Goal: Task Accomplishment & Management: Manage account settings

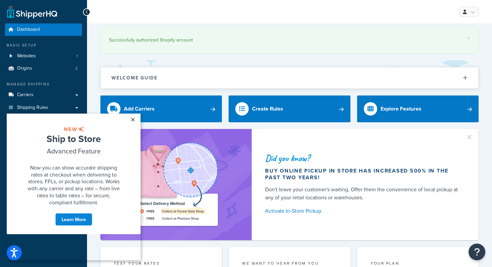
click at [136, 121] on link "×" at bounding box center [133, 119] width 12 height 12
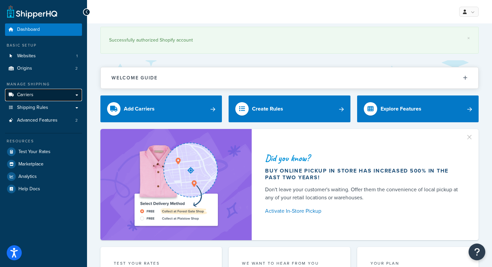
click at [31, 98] on link "Carriers" at bounding box center [43, 95] width 77 height 12
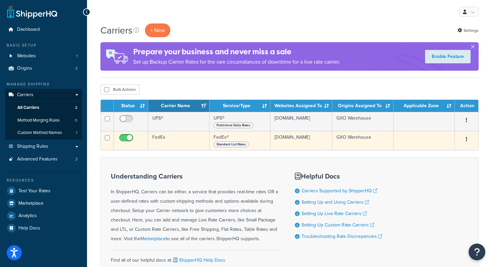
click at [154, 139] on td "FedEx" at bounding box center [178, 140] width 61 height 19
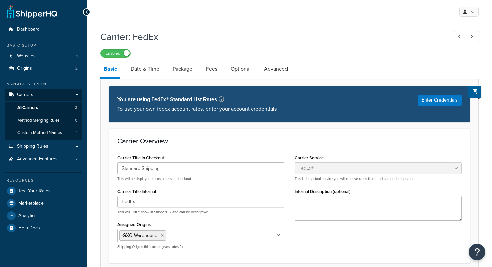
select select "fedEx"
select select "REGULAR_PICKUP"
select select "YOUR_PACKAGING"
click at [138, 69] on link "Date & Time" at bounding box center [144, 69] width 35 height 16
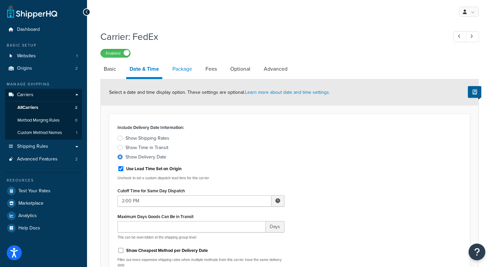
click at [182, 66] on link "Package" at bounding box center [182, 69] width 26 height 16
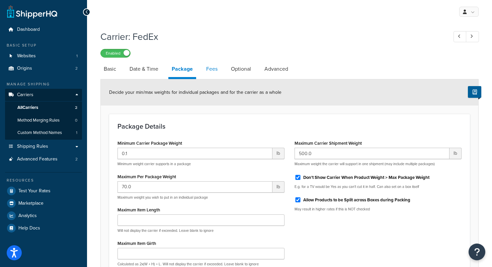
click at [220, 64] on link "Fees" at bounding box center [212, 69] width 18 height 16
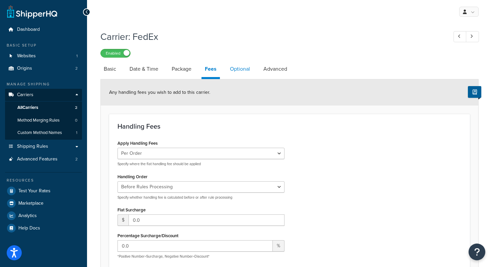
click at [242, 69] on link "Optional" at bounding box center [239, 69] width 27 height 16
select select "business"
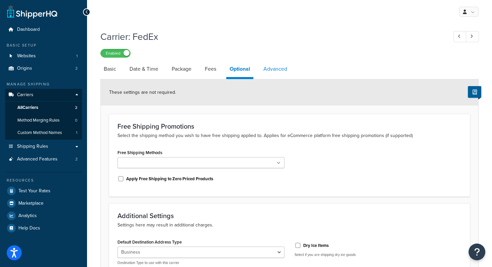
click at [288, 69] on link "Advanced" at bounding box center [275, 69] width 30 height 16
select select "false"
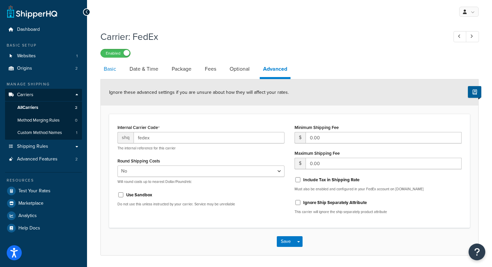
click at [103, 70] on link "Basic" at bounding box center [109, 69] width 19 height 16
select select "fedEx"
select select "REGULAR_PICKUP"
select select "YOUR_PACKAGING"
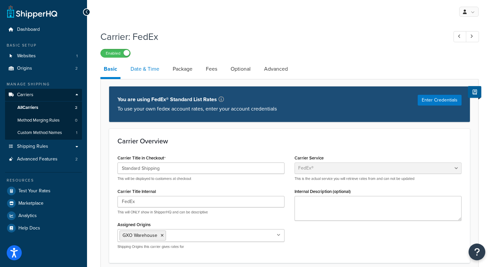
click at [135, 70] on link "Date & Time" at bounding box center [144, 69] width 35 height 16
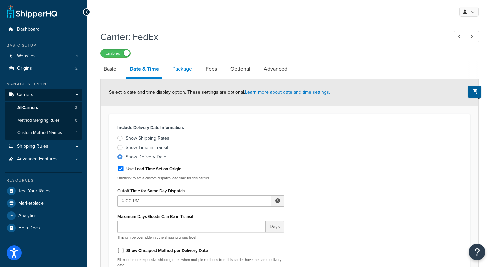
click at [190, 68] on link "Package" at bounding box center [182, 69] width 26 height 16
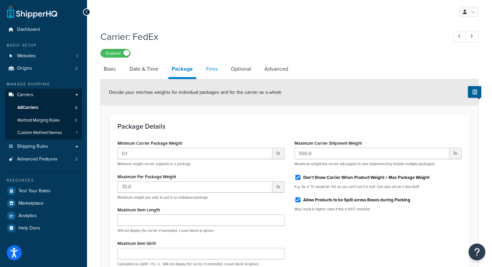
click at [212, 69] on link "Fees" at bounding box center [212, 69] width 18 height 16
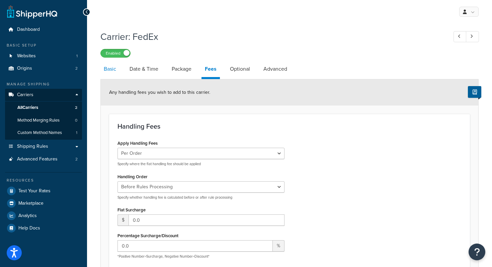
click at [103, 69] on link "Basic" at bounding box center [109, 69] width 19 height 16
select select "fedEx"
select select "REGULAR_PICKUP"
select select "YOUR_PACKAGING"
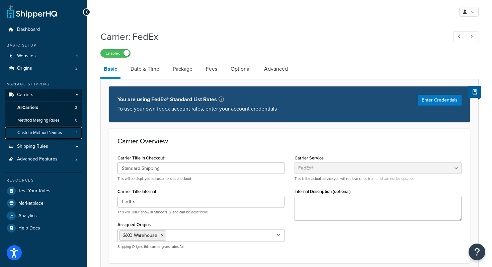
click at [39, 134] on span "Custom Method Names" at bounding box center [39, 133] width 44 height 6
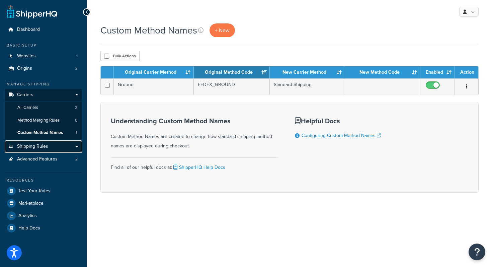
click at [36, 148] on span "Shipping Rules" at bounding box center [32, 146] width 31 height 6
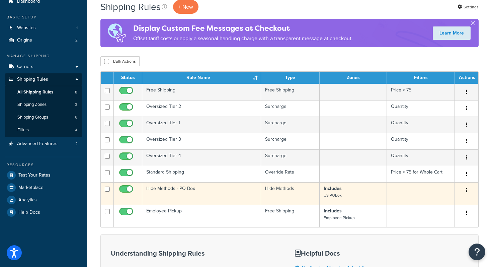
scroll to position [29, 0]
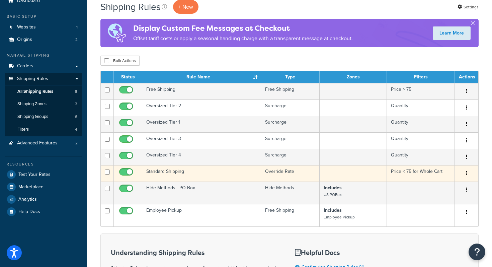
click at [168, 172] on td "Standard Shipping" at bounding box center [201, 173] width 119 height 16
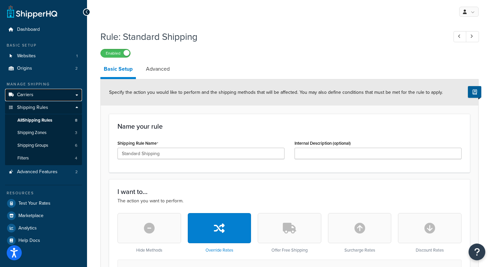
click at [42, 96] on link "Carriers" at bounding box center [43, 95] width 77 height 12
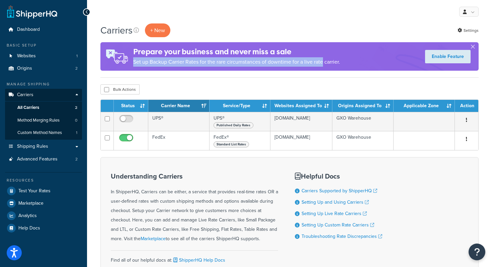
drag, startPoint x: 186, startPoint y: 57, endPoint x: 323, endPoint y: 67, distance: 137.4
click at [323, 67] on div "Prepare your business and never miss a sale Set up Backup Carrier Rates for the…" at bounding box center [236, 56] width 207 height 27
click at [348, 66] on div "Prepare your business and never miss a sale Set up Backup Carrier Rates for the…" at bounding box center [289, 56] width 378 height 28
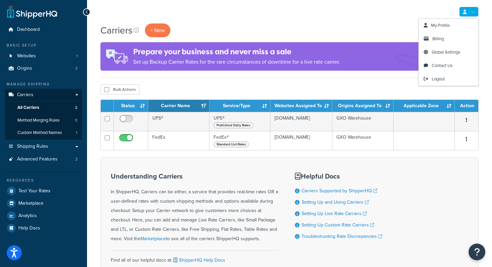
click at [468, 8] on link at bounding box center [468, 12] width 19 height 10
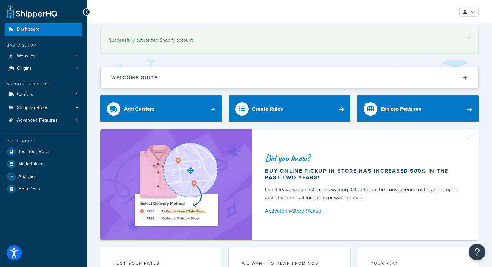
click at [294, 55] on div "× Successfully authorized Shopify account" at bounding box center [289, 41] width 378 height 37
click at [35, 95] on link "Carriers 2" at bounding box center [43, 95] width 77 height 12
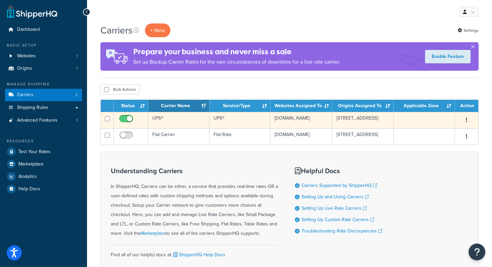
click at [171, 120] on td "UPS®" at bounding box center [178, 120] width 61 height 16
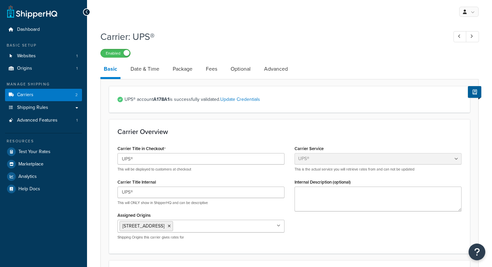
select select "ups"
select select "can"
click at [39, 109] on span "Shipping Rules" at bounding box center [32, 108] width 31 height 6
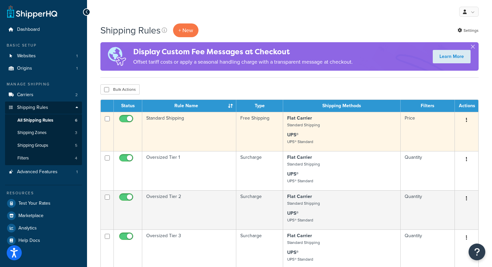
click at [165, 119] on td "Standard Shipping" at bounding box center [189, 131] width 94 height 39
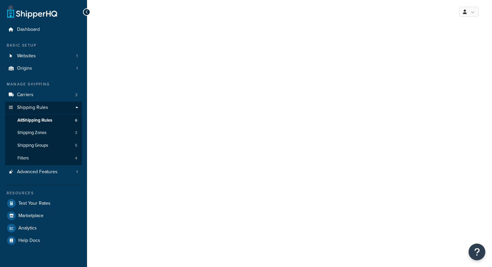
select select "OVERRIDE"
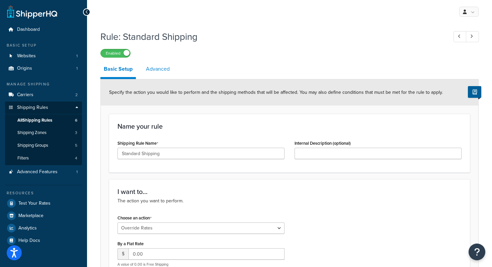
click at [151, 75] on link "Advanced" at bounding box center [157, 69] width 30 height 16
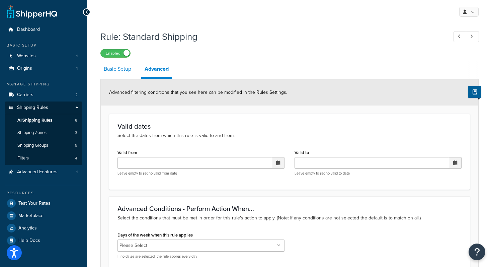
click at [120, 74] on link "Basic Setup" at bounding box center [117, 69] width 34 height 16
select select "OVERRIDE"
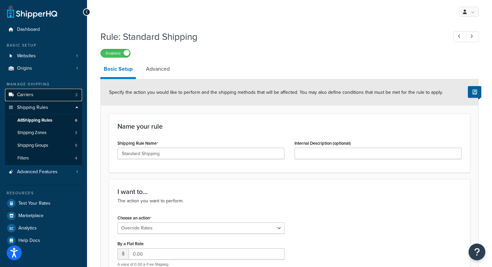
click at [27, 95] on span "Carriers" at bounding box center [25, 95] width 16 height 6
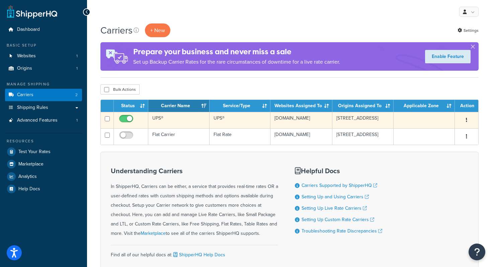
click at [159, 118] on td "UPS®" at bounding box center [178, 120] width 61 height 16
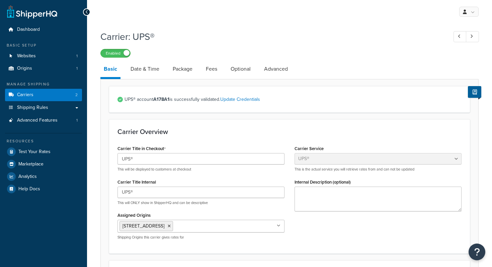
select select "ups"
select select "can"
click at [277, 65] on link "Advanced" at bounding box center [276, 69] width 30 height 16
select select "false"
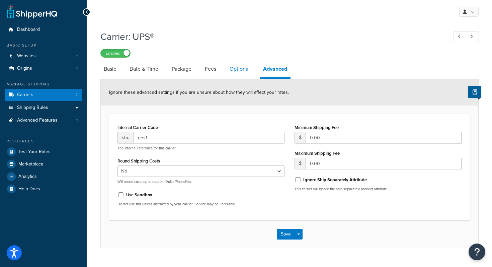
click at [244, 69] on link "Optional" at bounding box center [239, 69] width 27 height 16
select select "business"
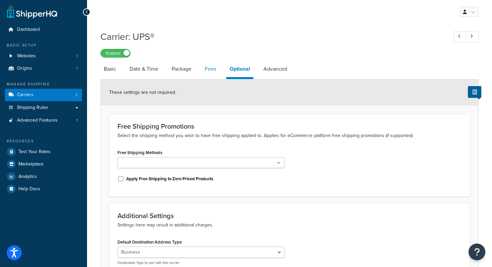
click at [209, 70] on link "Fees" at bounding box center [210, 69] width 18 height 16
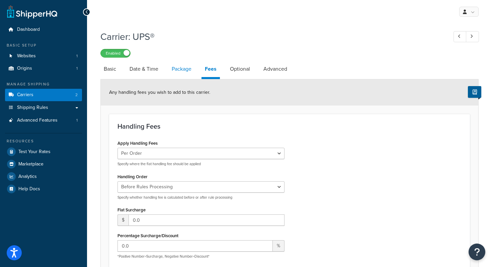
click at [177, 70] on link "Package" at bounding box center [181, 69] width 26 height 16
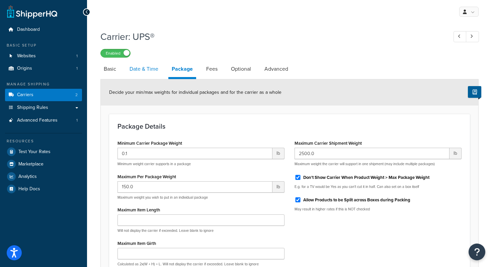
click at [143, 69] on link "Date & Time" at bounding box center [143, 69] width 35 height 16
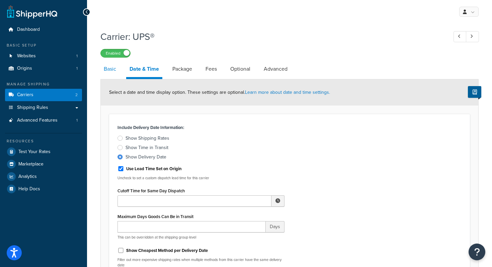
click at [108, 72] on link "Basic" at bounding box center [109, 69] width 19 height 16
select select "ups"
select select "can"
